Goal: Information Seeking & Learning: Learn about a topic

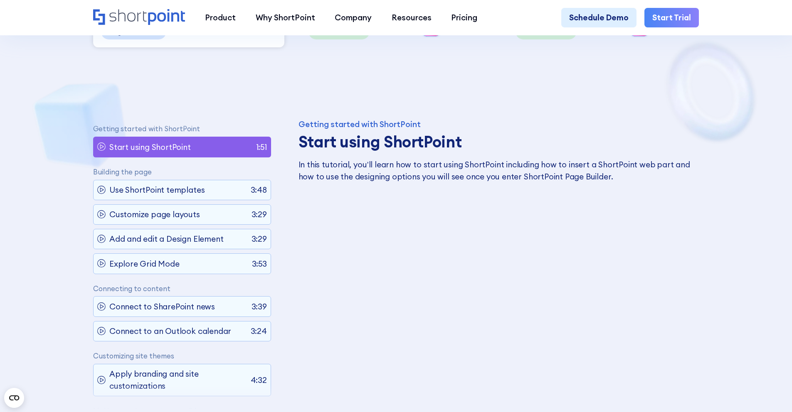
scroll to position [371, 0]
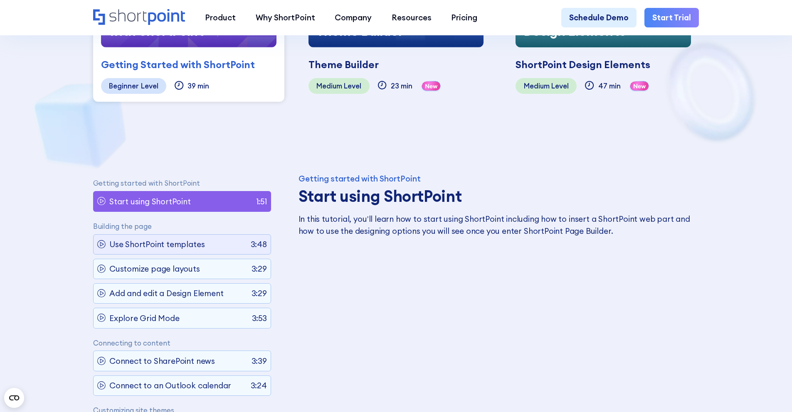
click at [212, 241] on div "Use ShortPoint templates 3:48" at bounding box center [182, 244] width 178 height 21
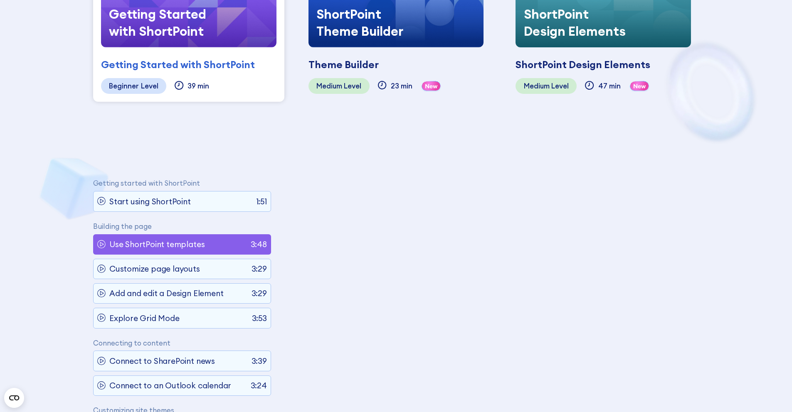
scroll to position [47, 0]
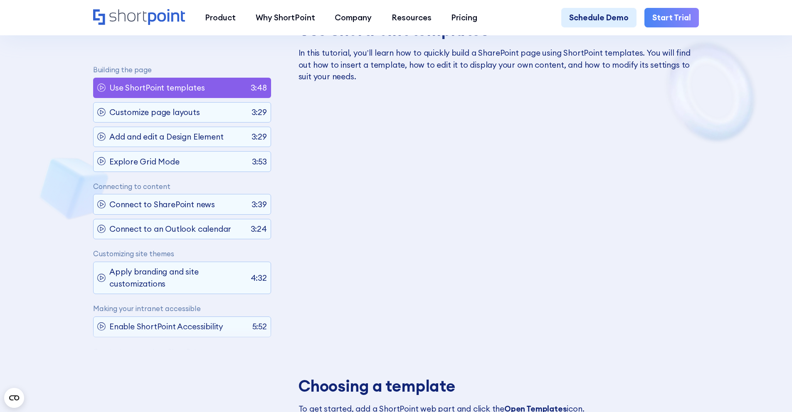
click at [222, 125] on div "Getting started with ShortPoint Start using ShortPoint 1:51 Building the page U…" at bounding box center [182, 206] width 178 height 288
click at [222, 135] on div "Add and edit a Design Element 3:29" at bounding box center [182, 137] width 178 height 21
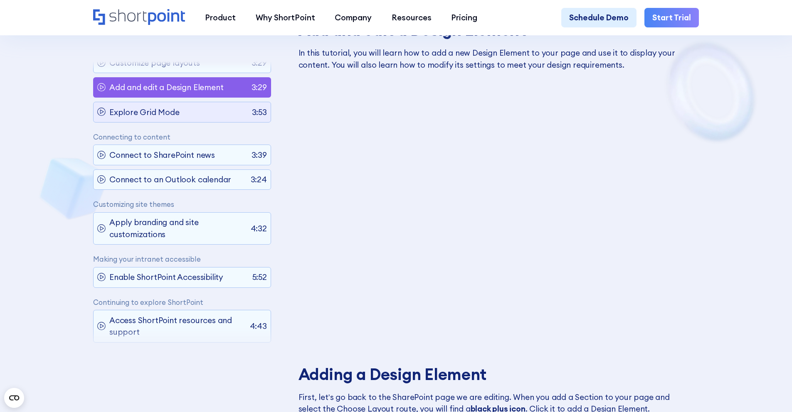
click at [215, 117] on div "Explore Grid Mode 3:53" at bounding box center [182, 112] width 178 height 21
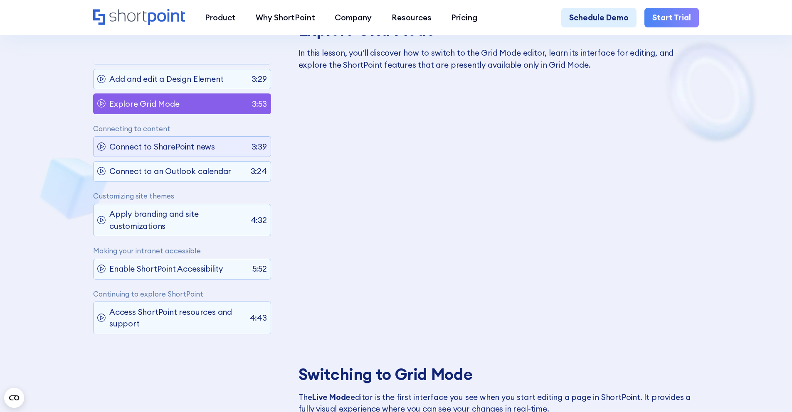
click at [198, 141] on p "Connect to SharePoint news" at bounding box center [162, 147] width 106 height 12
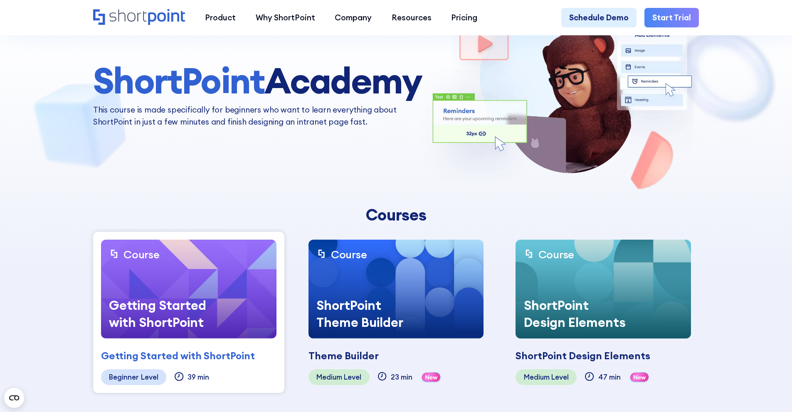
scroll to position [94, 0]
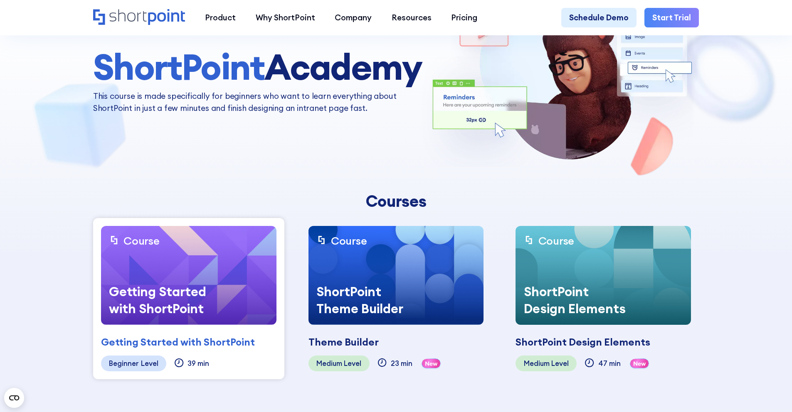
click at [378, 292] on div "ShortPoint Theme Builder" at bounding box center [370, 299] width 125 height 49
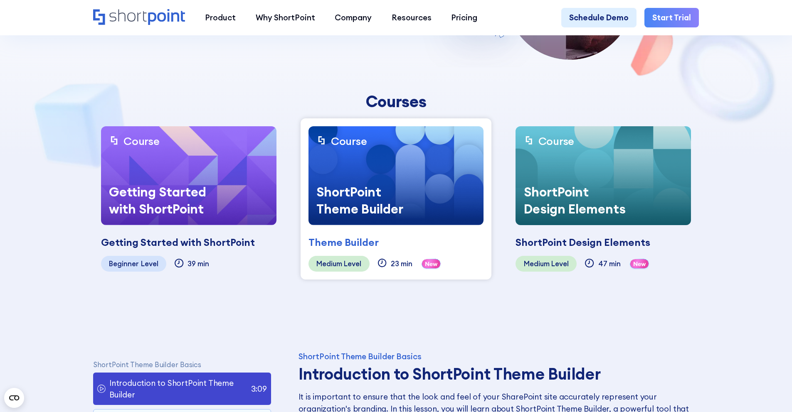
scroll to position [277, 0]
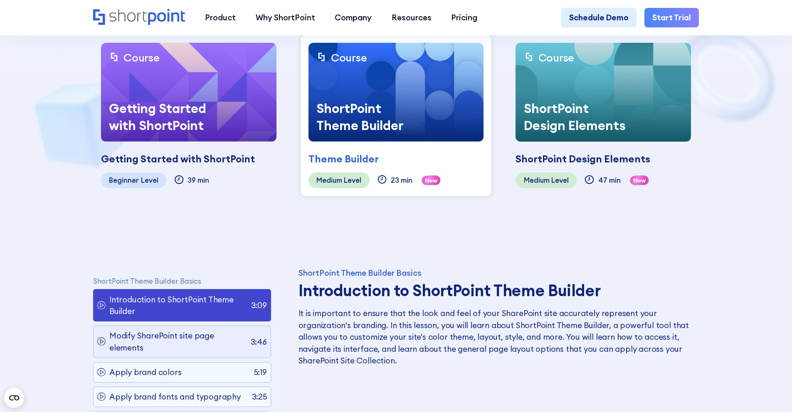
click at [159, 345] on p "Modify SharePoint site page elements" at bounding box center [177, 342] width 137 height 24
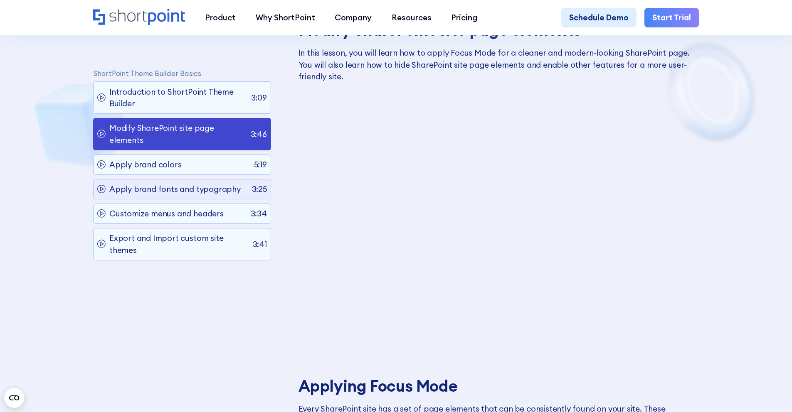
click at [218, 181] on div "Apply brand fonts and typography 3:25" at bounding box center [182, 189] width 178 height 21
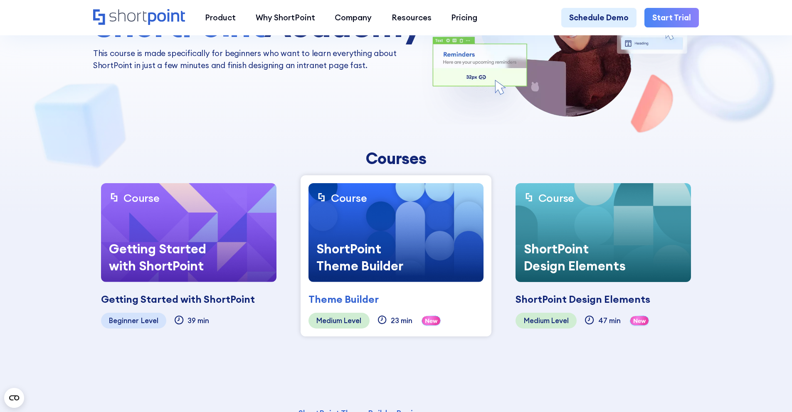
scroll to position [135, 0]
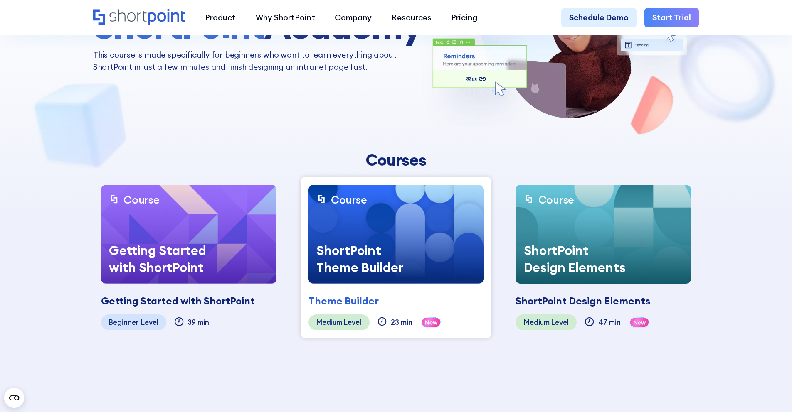
click at [203, 257] on div "Getting Started with ShortPoint" at bounding box center [163, 258] width 125 height 49
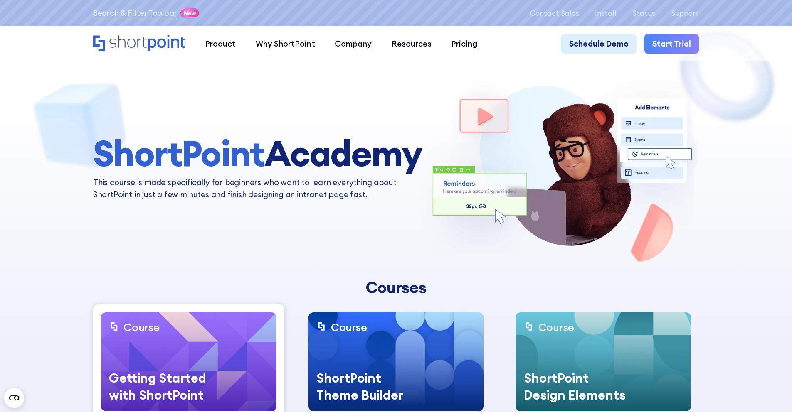
scroll to position [0, 0]
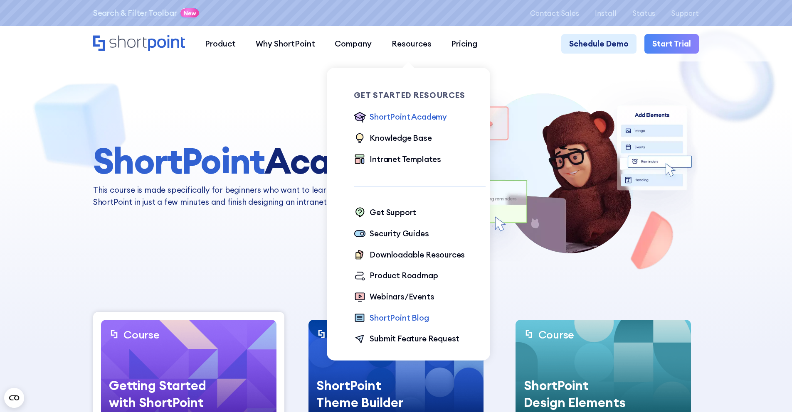
click at [400, 322] on div "ShortPoint Blog" at bounding box center [398, 318] width 59 height 12
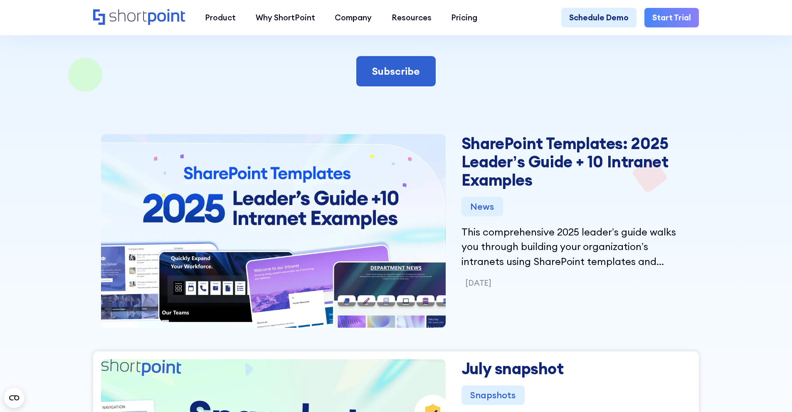
scroll to position [128, 0]
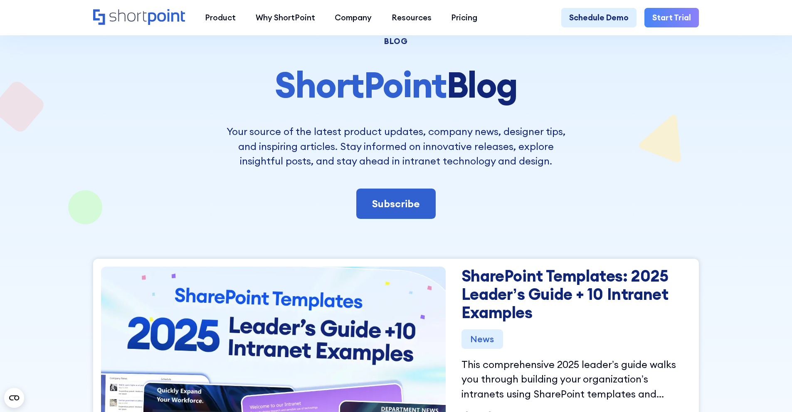
click at [487, 285] on link "SharePoint Templates: 2025 Leader’s Guide + 10 Intranet Examples" at bounding box center [575, 294] width 229 height 55
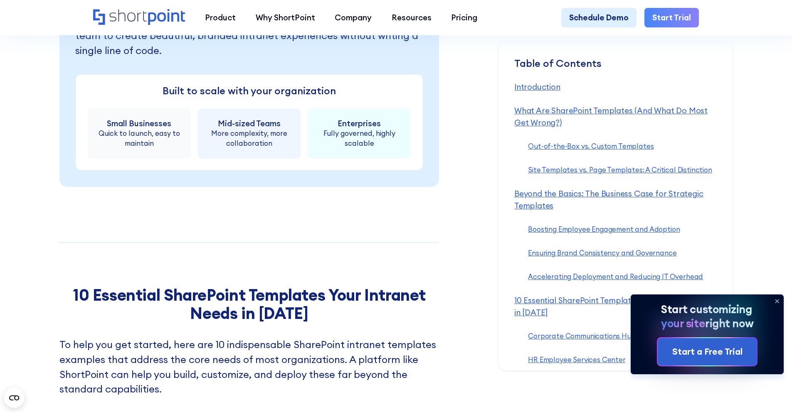
scroll to position [4145, 0]
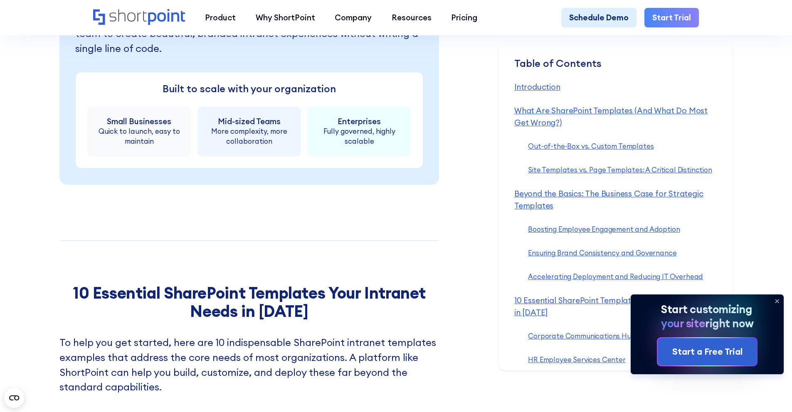
click at [355, 320] on h2 "10 Essential SharePoint Templates Your Intranet Needs in 2025" at bounding box center [248, 302] width 379 height 37
click at [362, 298] on strong "10 Essential SharePoint Templates Your Intranet Needs in 2025" at bounding box center [249, 302] width 353 height 38
click at [538, 302] on link "10 Essential SharePoint Templates Your Intranet Needs in 2025 ‍" at bounding box center [615, 307] width 202 height 22
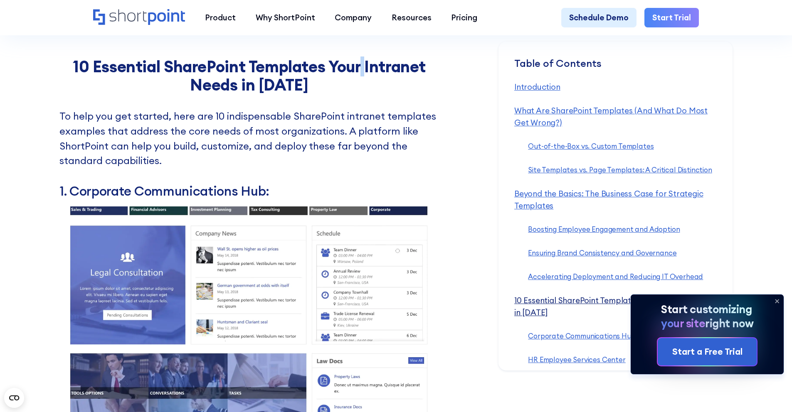
scroll to position [4381, 0]
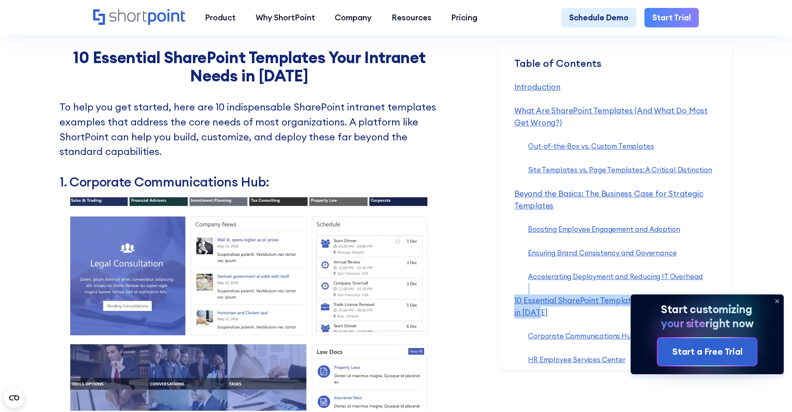
copy ul "‍ 10 Essential SharePoint Templates Your Intranet Needs in 2025"
drag, startPoint x: 511, startPoint y: 296, endPoint x: 575, endPoint y: 320, distance: 69.2
click at [576, 320] on div "Table of Contents ‍ Introduction ‍ What Are SharePoint Templates (And What Do M…" at bounding box center [615, 206] width 234 height 329
click at [241, 82] on strong "10 Essential SharePoint Templates Your Intranet Needs in [DATE]" at bounding box center [249, 66] width 353 height 38
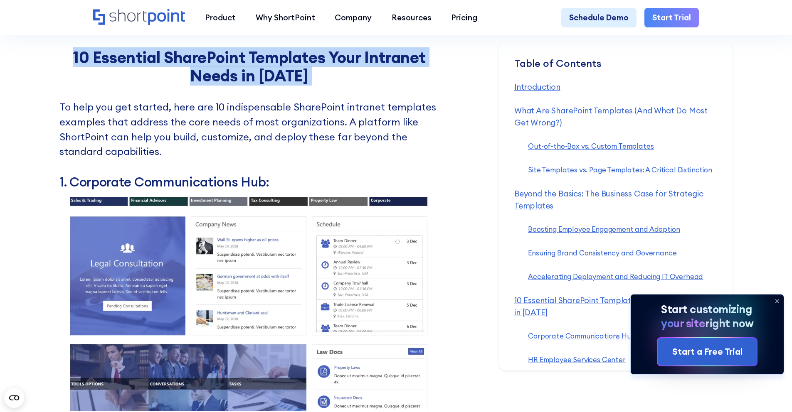
click at [241, 82] on strong "10 Essential SharePoint Templates Your Intranet Needs in [DATE]" at bounding box center [249, 66] width 353 height 38
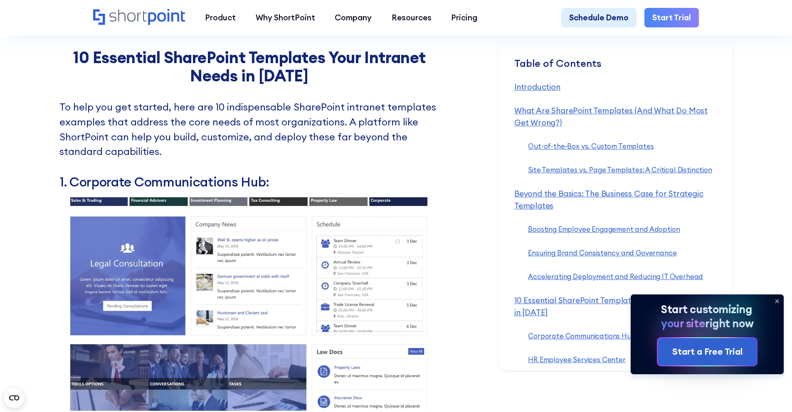
click at [282, 79] on strong "10 Essential SharePoint Templates Your Intranet Needs in [DATE]" at bounding box center [249, 66] width 353 height 38
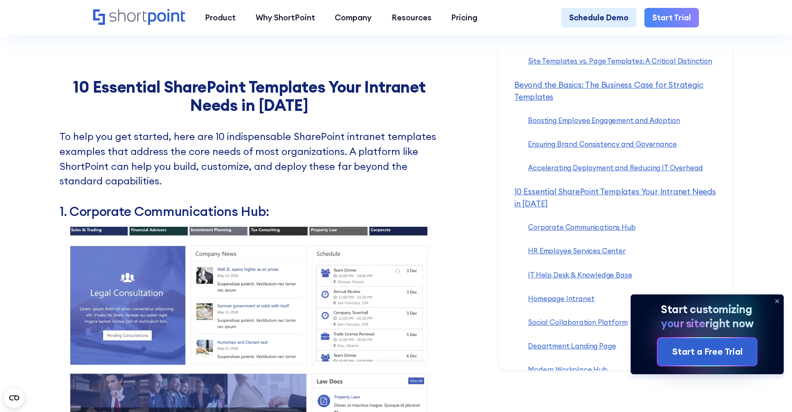
scroll to position [4351, 0]
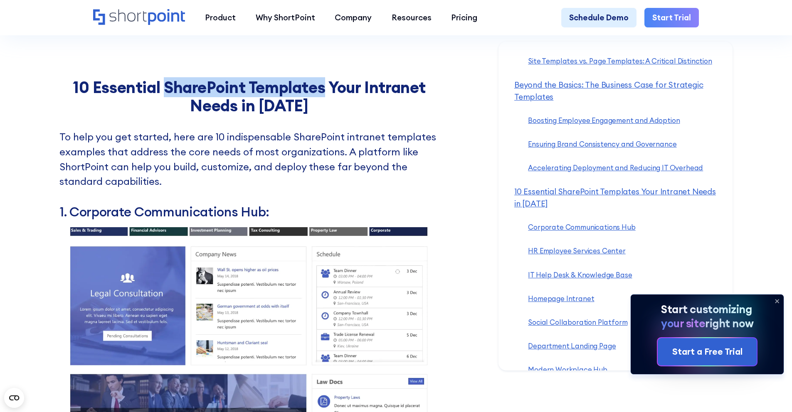
drag, startPoint x: 165, startPoint y: 103, endPoint x: 324, endPoint y: 107, distance: 159.2
click at [324, 107] on strong "10 Essential SharePoint Templates Your Intranet Needs in [DATE]" at bounding box center [249, 96] width 353 height 38
